Goal: Task Accomplishment & Management: Manage account settings

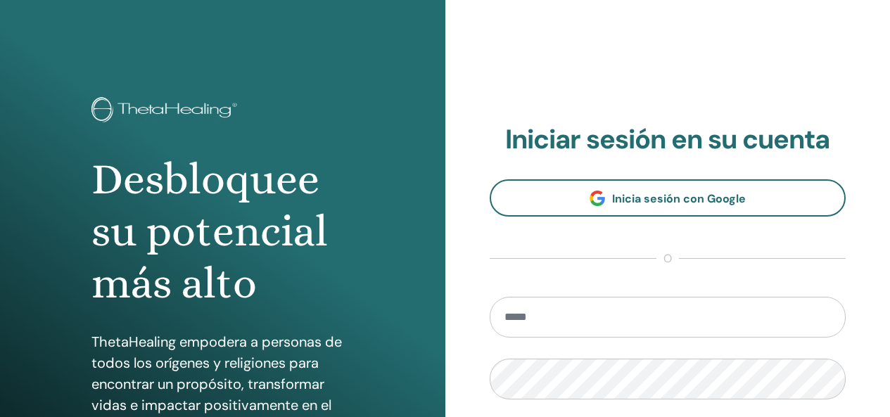
click at [612, 308] on input "email" at bounding box center [668, 317] width 357 height 41
type input "**********"
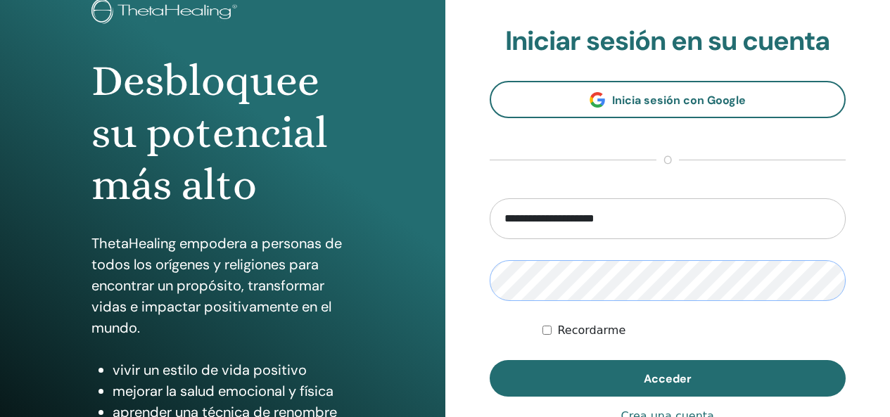
scroll to position [129, 0]
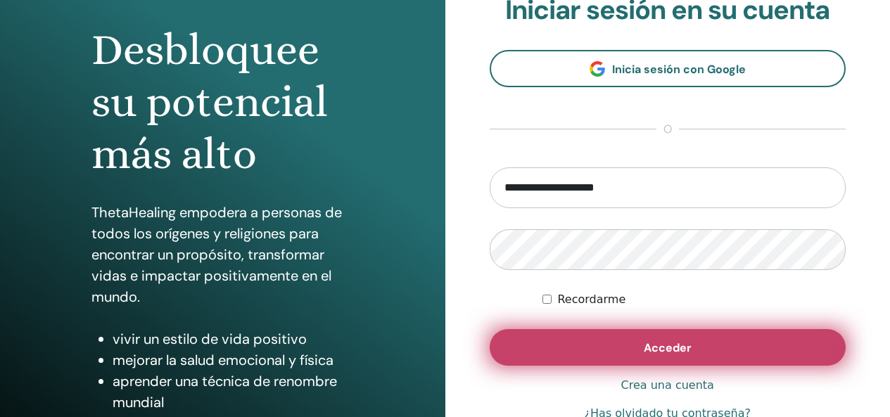
click at [658, 347] on span "Acceder" at bounding box center [668, 347] width 48 height 15
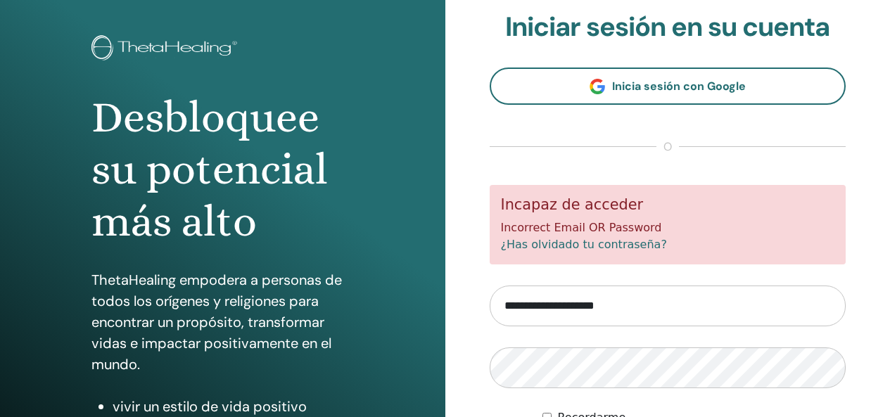
scroll to position [212, 0]
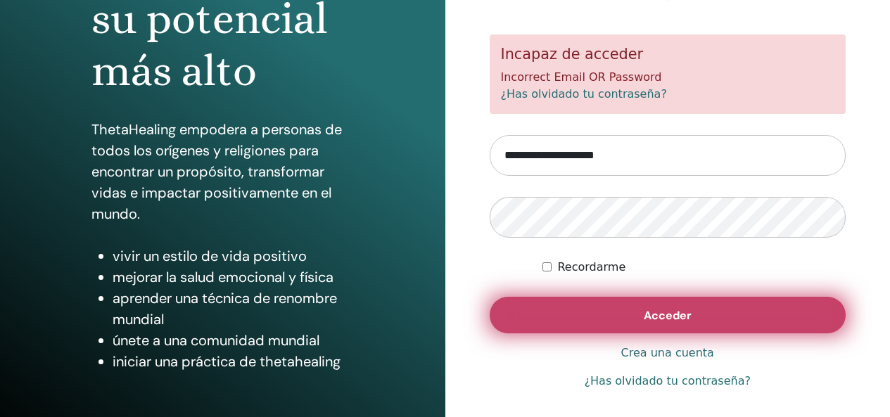
click at [687, 309] on span "Acceder" at bounding box center [668, 315] width 48 height 15
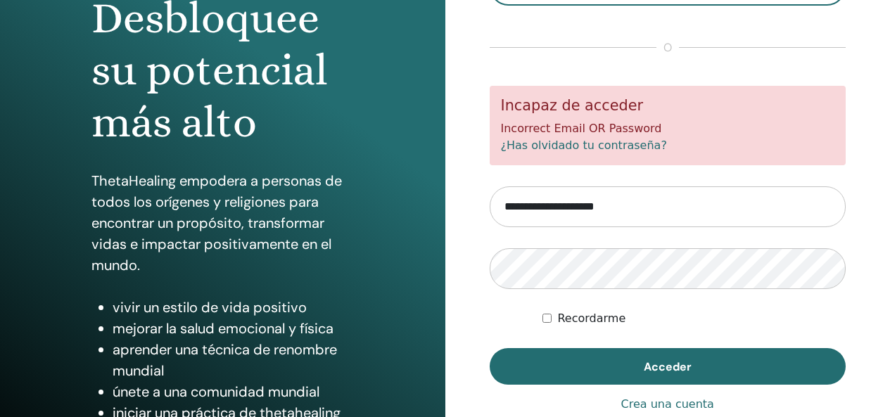
scroll to position [181, 0]
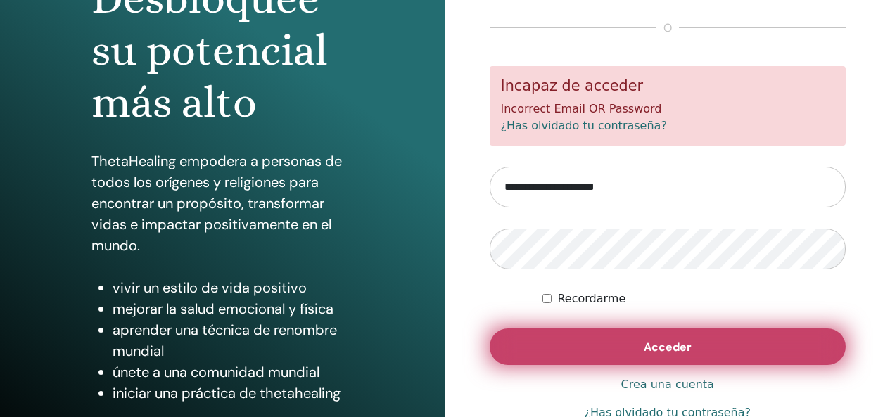
click at [632, 340] on button "Acceder" at bounding box center [668, 346] width 357 height 37
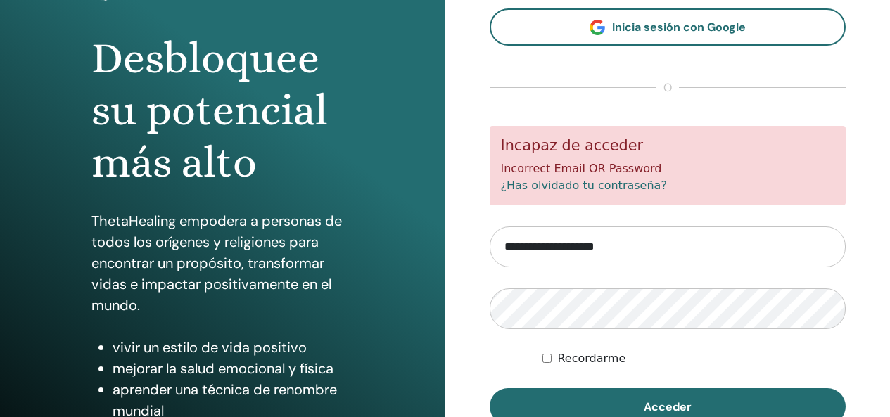
scroll to position [191, 0]
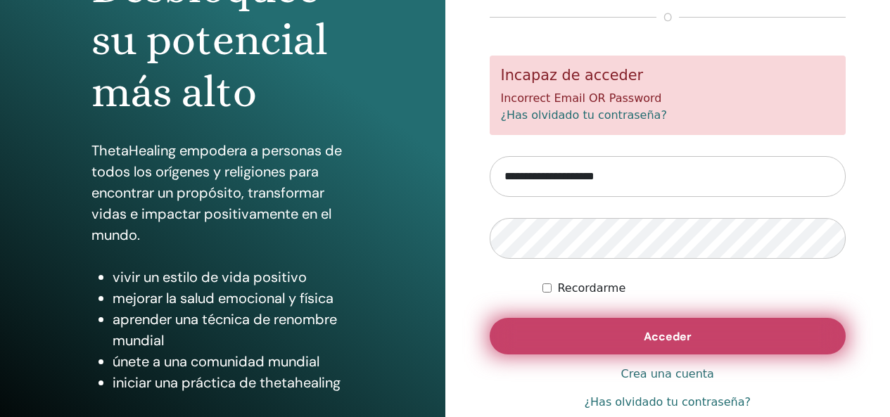
click at [651, 333] on span "Acceder" at bounding box center [668, 336] width 48 height 15
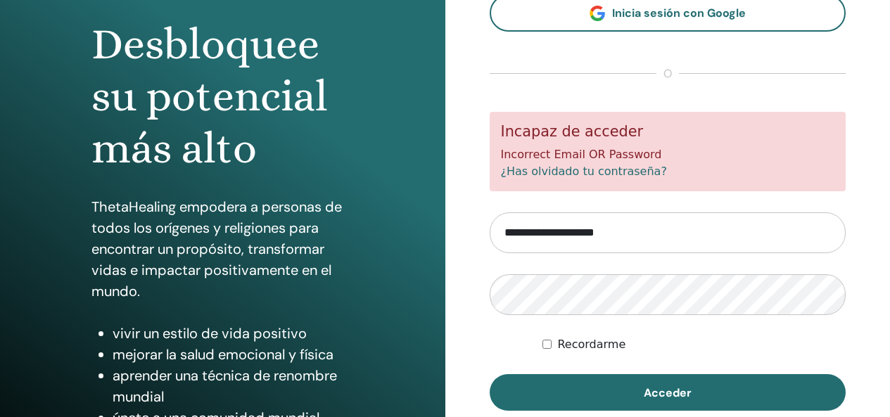
scroll to position [186, 0]
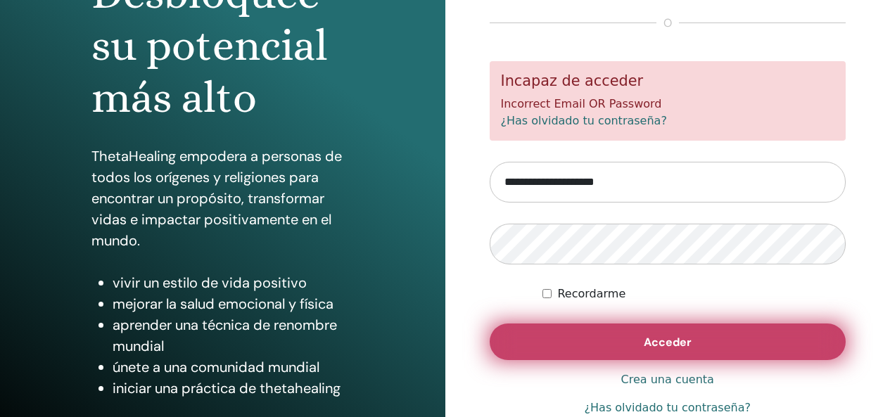
click at [606, 341] on button "Acceder" at bounding box center [668, 342] width 357 height 37
